Goal: Find specific page/section: Find specific page/section

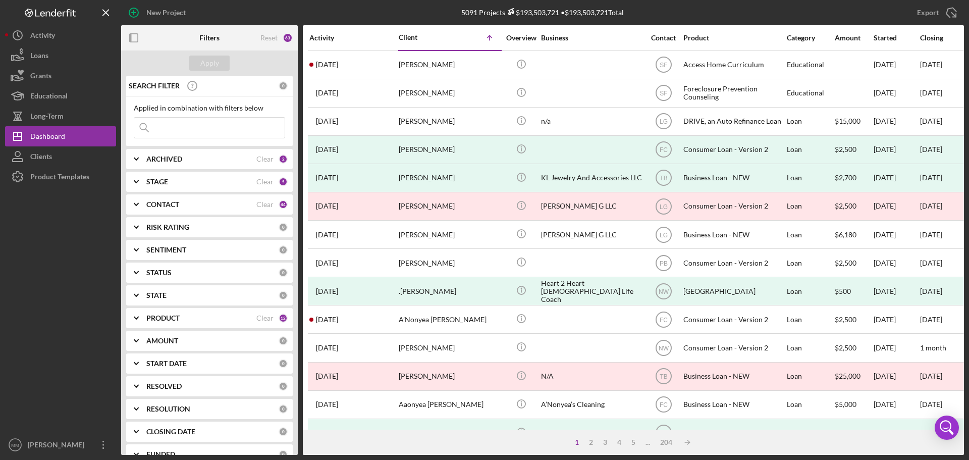
click at [179, 127] on input at bounding box center [209, 128] width 150 height 20
type input ";"
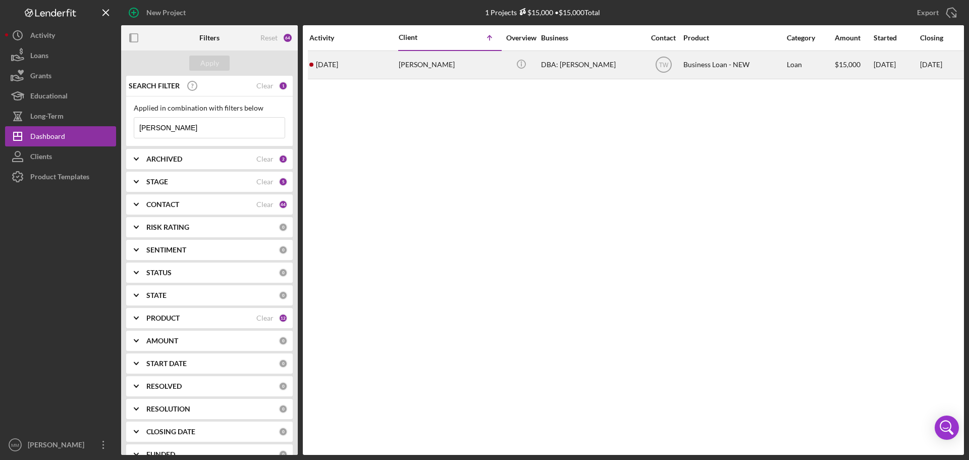
type input "[PERSON_NAME]"
click at [415, 66] on div "[PERSON_NAME]" at bounding box center [449, 64] width 101 height 27
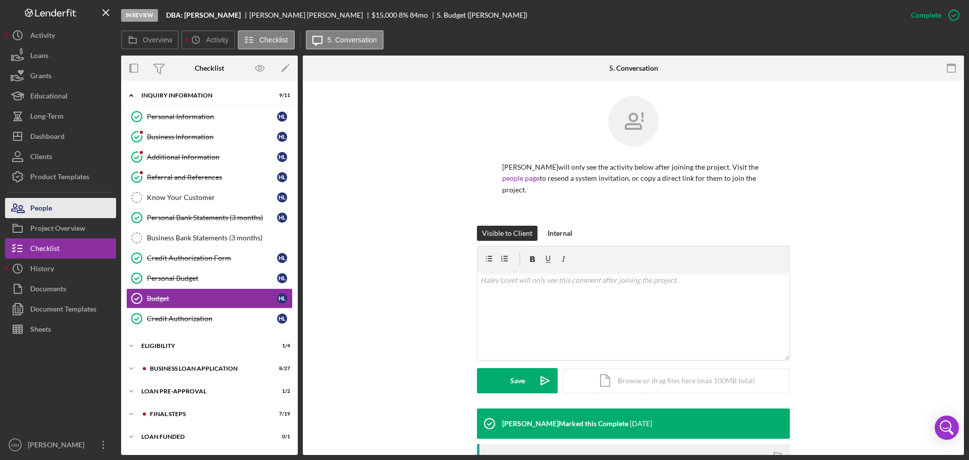
click at [32, 210] on div "People" at bounding box center [41, 209] width 22 height 23
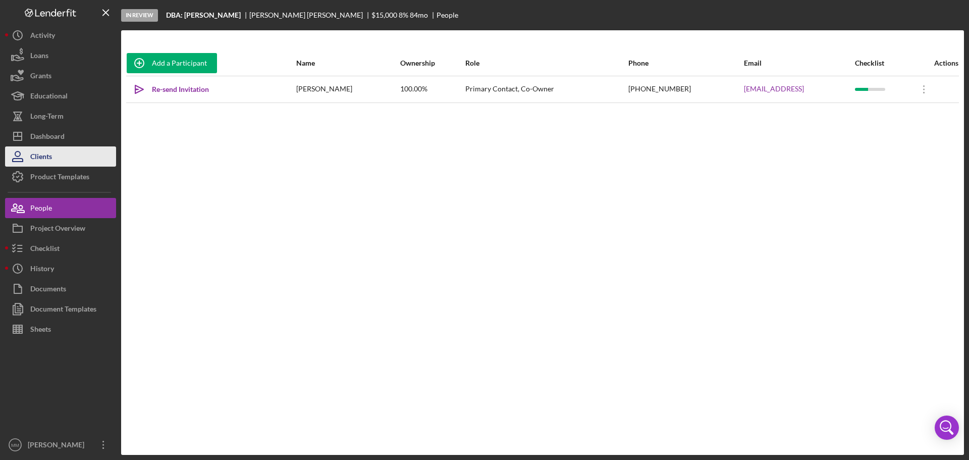
click at [48, 155] on div "Clients" at bounding box center [41, 157] width 22 height 23
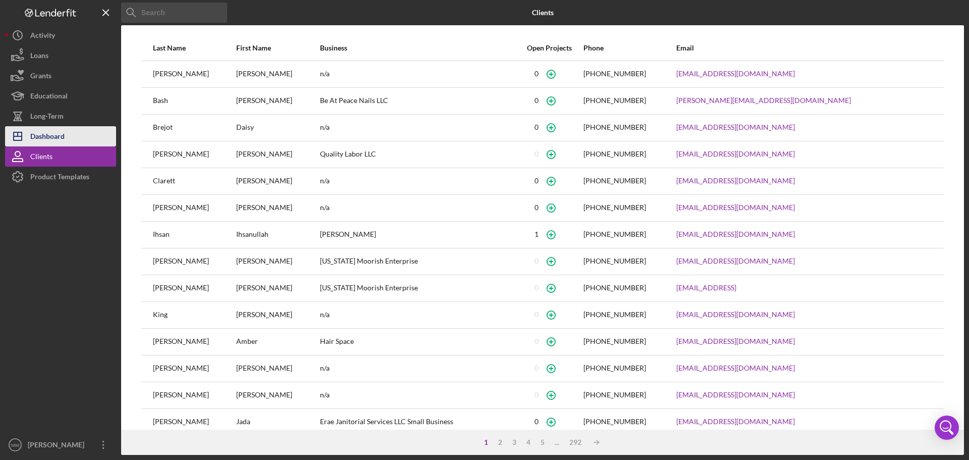
click at [55, 132] on div "Dashboard" at bounding box center [47, 137] width 34 height 23
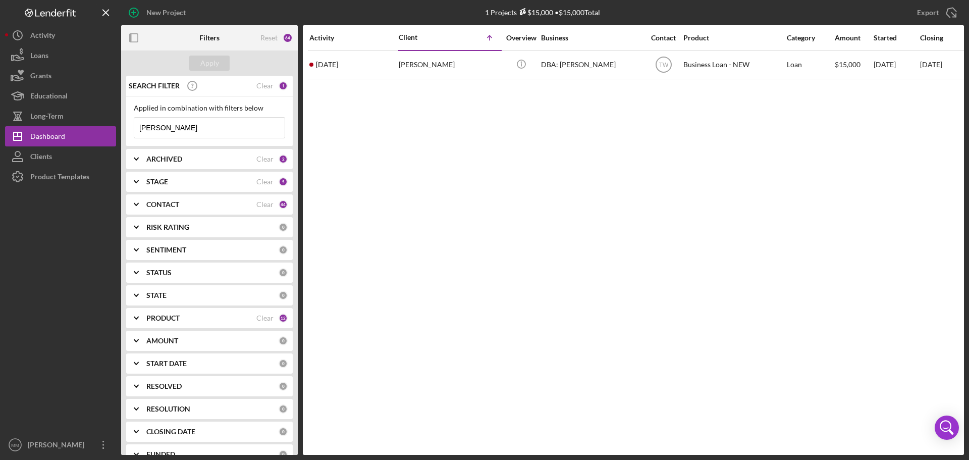
scroll to position [40, 0]
